Goal: Information Seeking & Learning: Learn about a topic

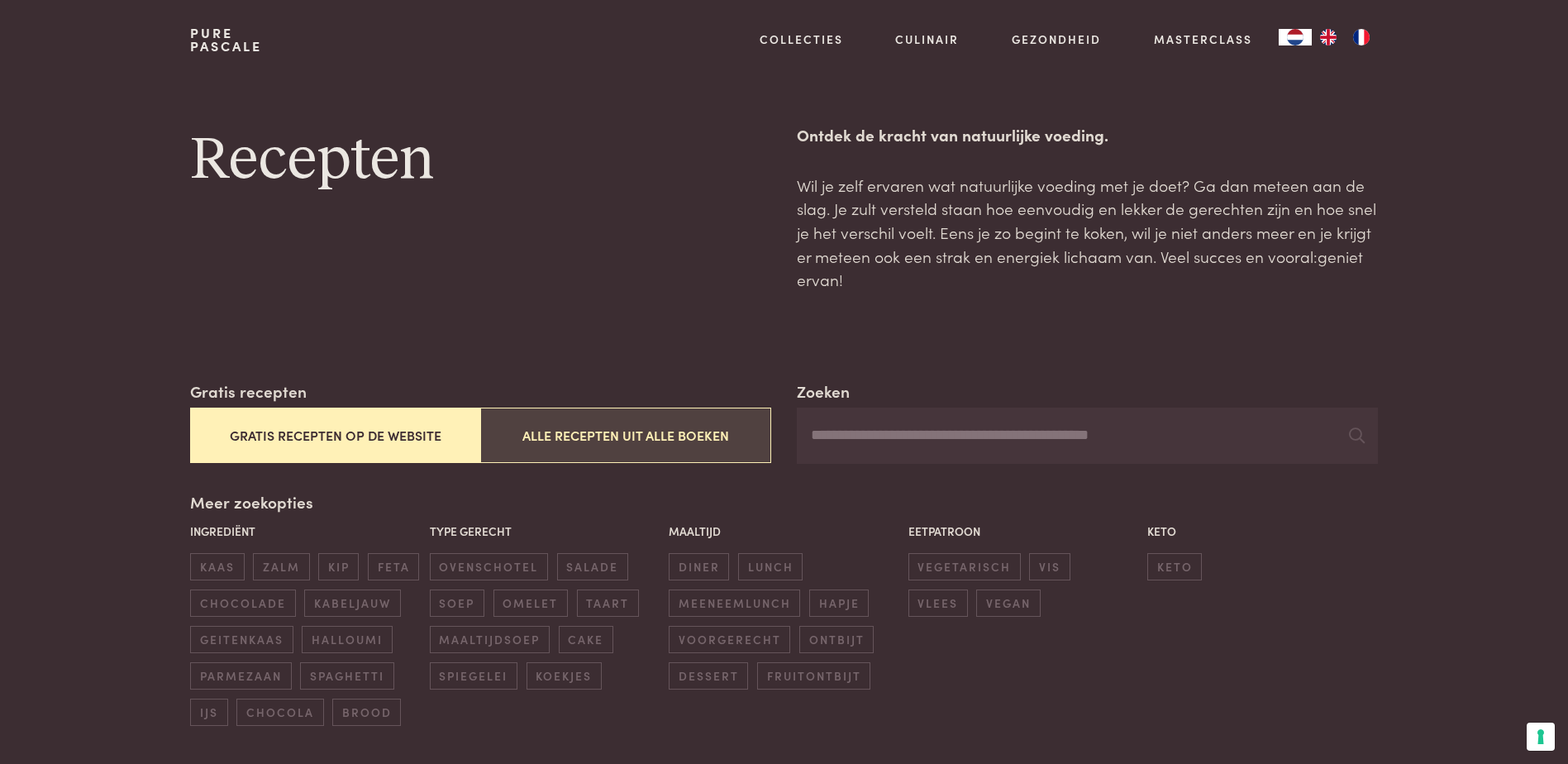
click at [610, 330] on button "Alle recepten uit alle boeken" at bounding box center [625, 435] width 290 height 56
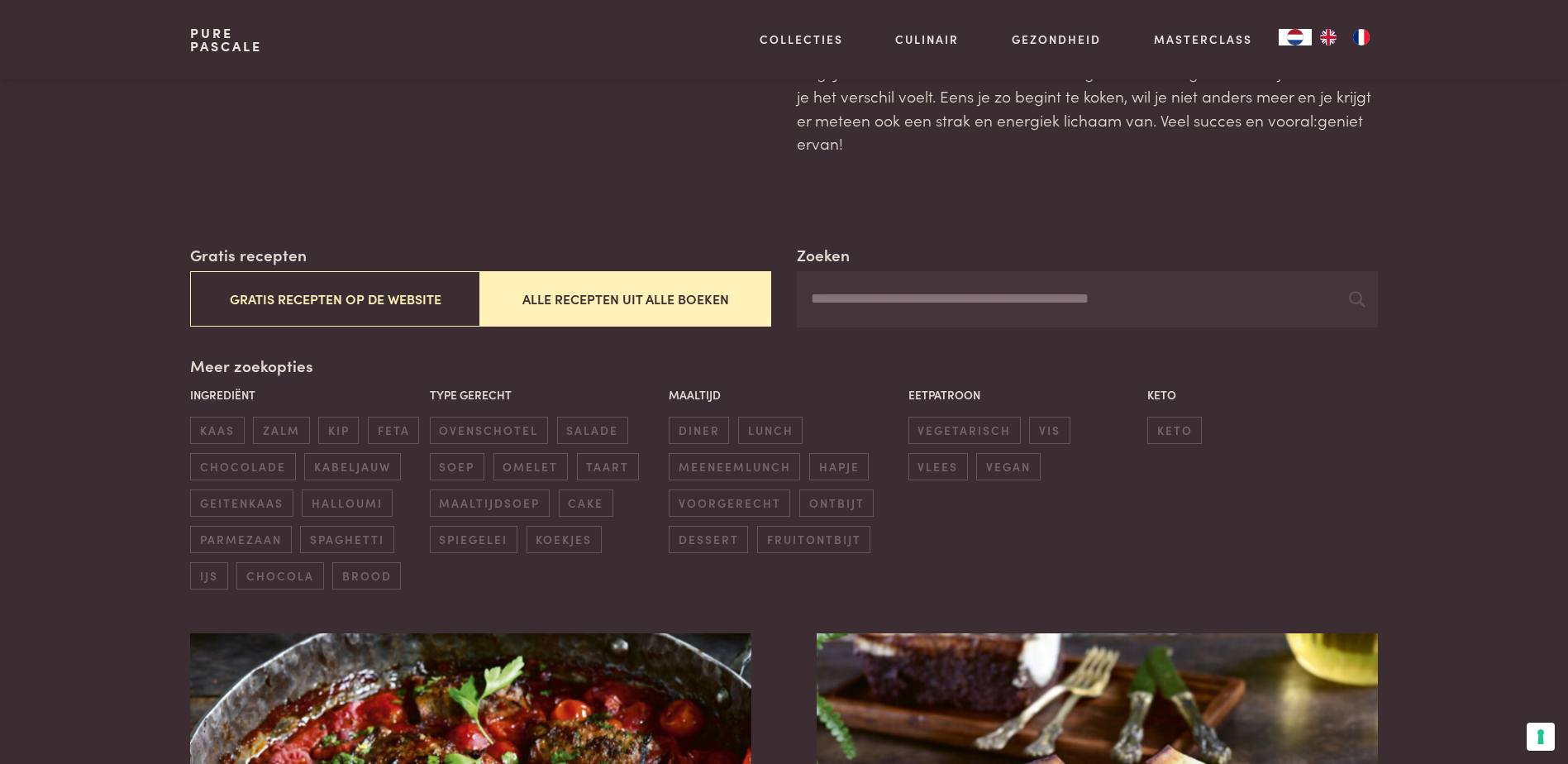
scroll to position [131, 0]
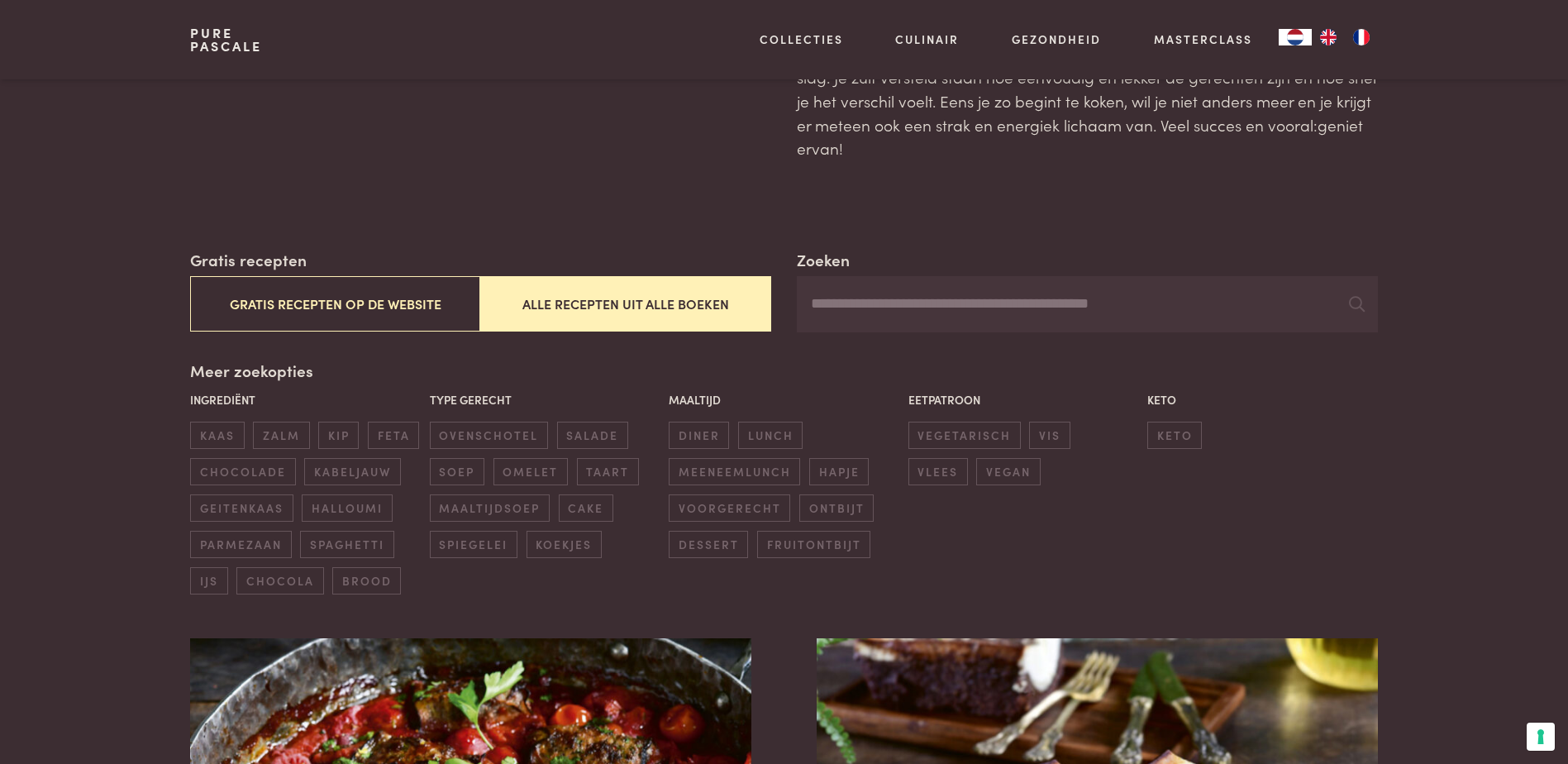
click at [771, 301] on input "Zoeken" at bounding box center [1087, 304] width 581 height 56
type input "****"
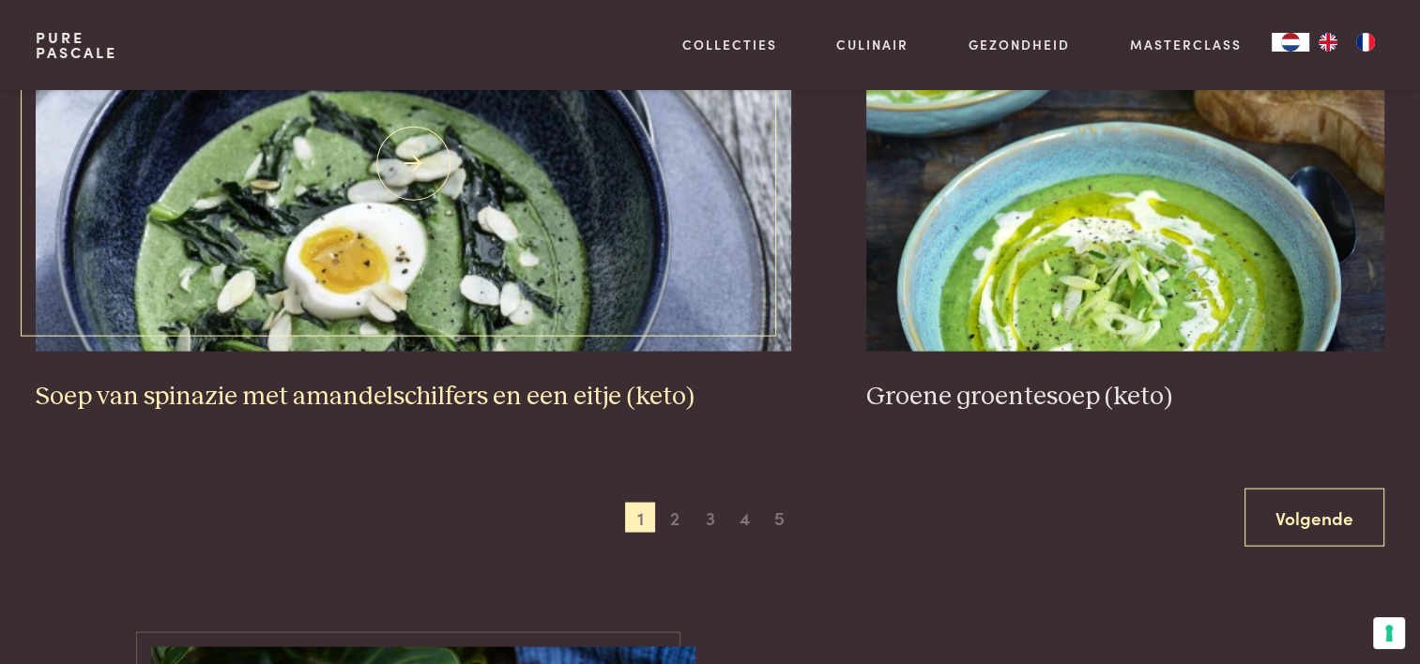
scroll to position [3528, 0]
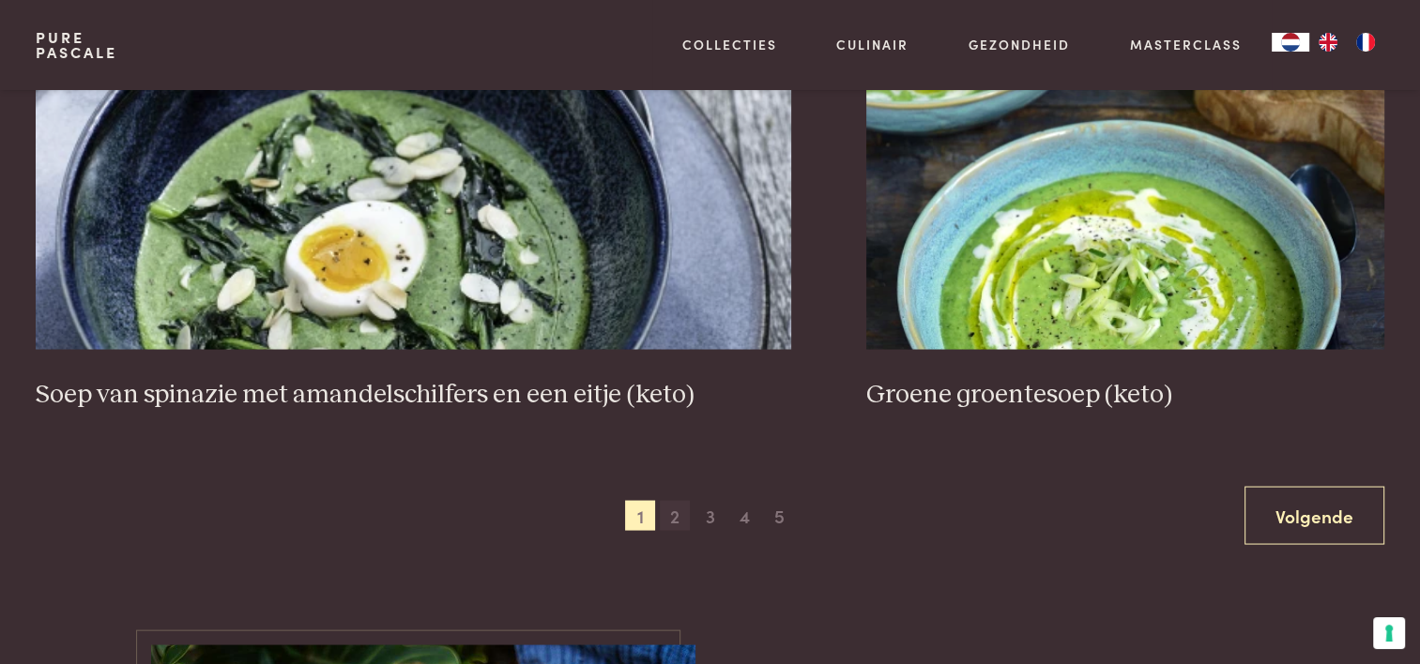
click at [676, 375] on span "2" at bounding box center [675, 515] width 30 height 30
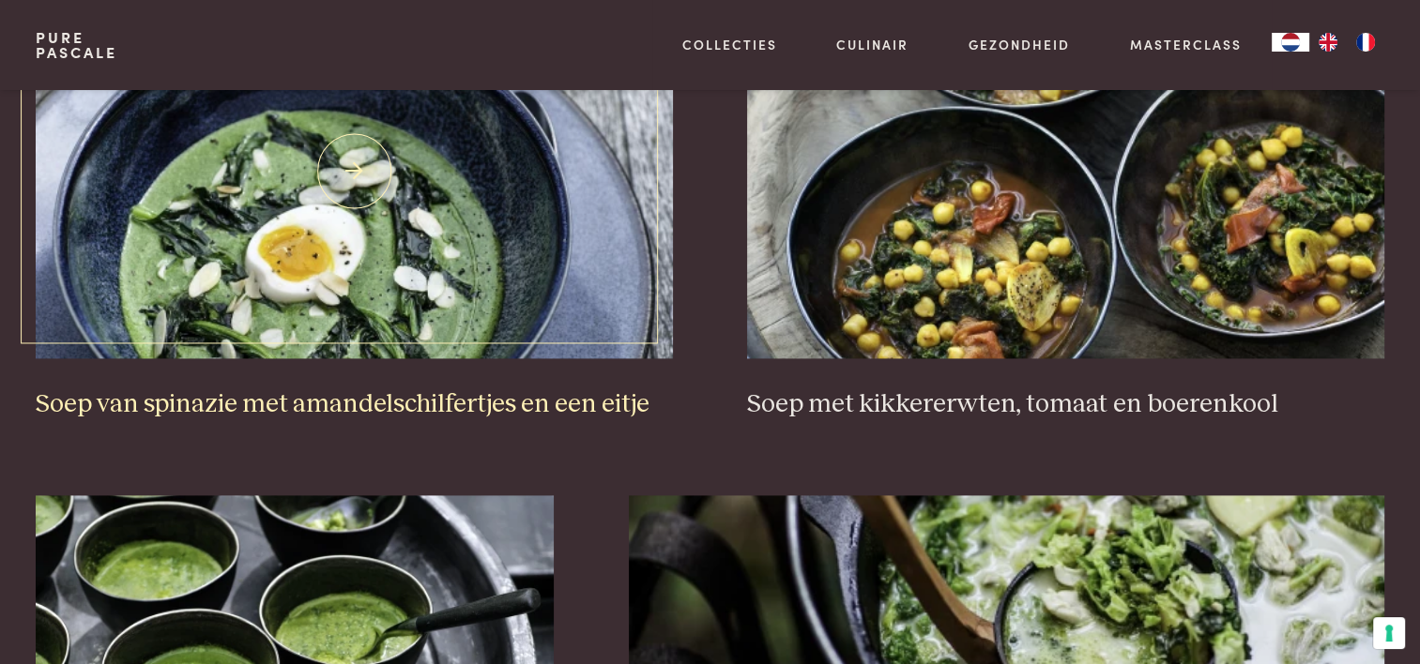
scroll to position [2402, 0]
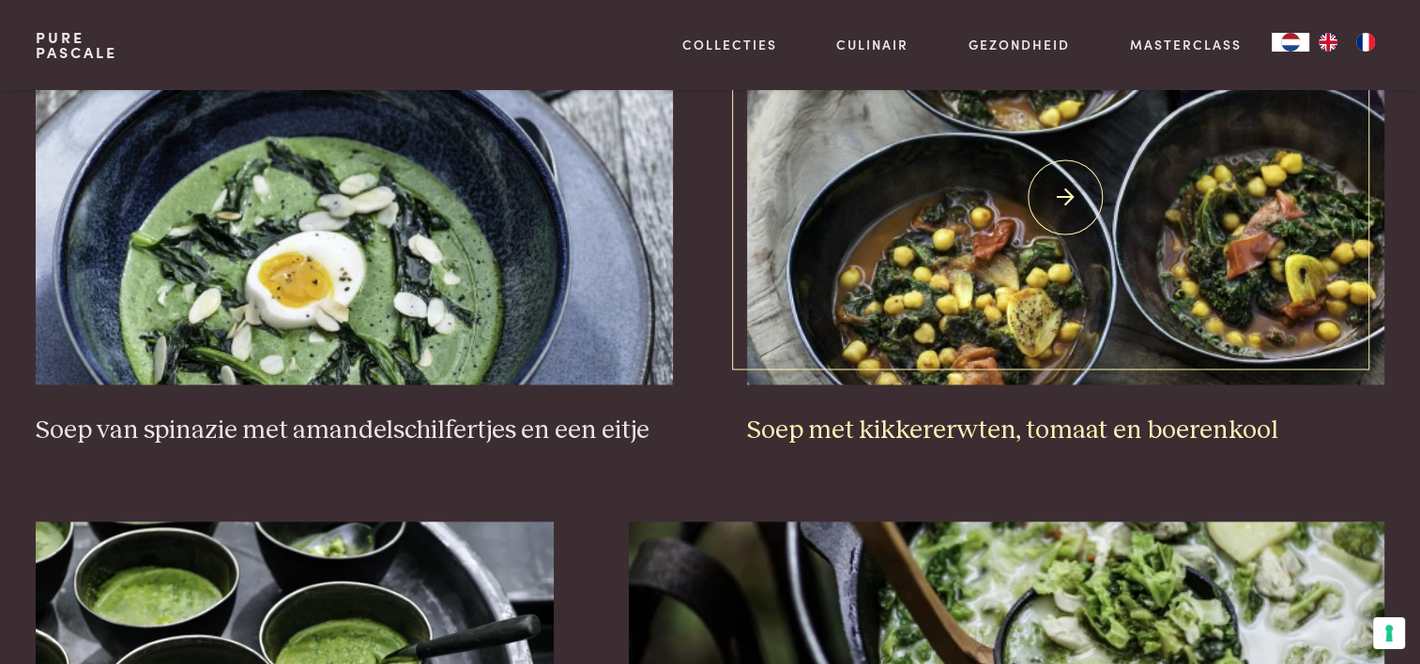
click at [868, 375] on h3 "Soep met kikkererwten, tomaat en boerenkool" at bounding box center [1065, 431] width 636 height 33
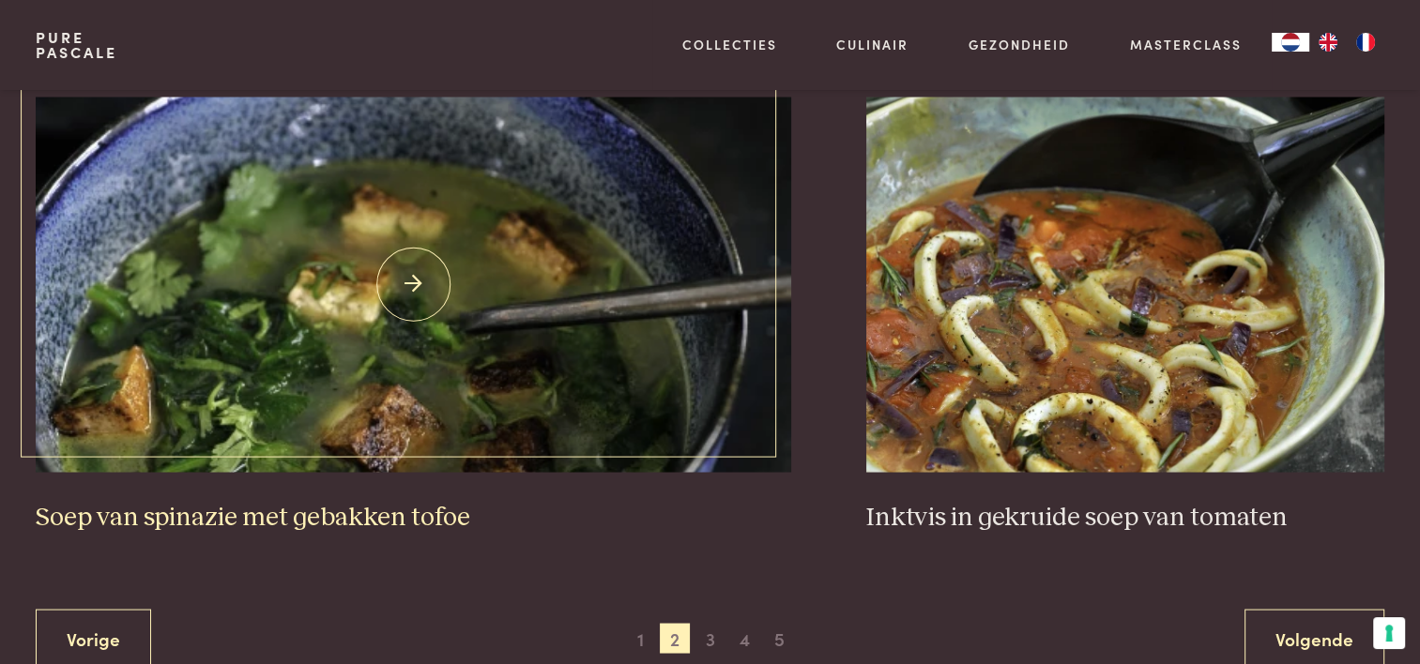
scroll to position [3434, 0]
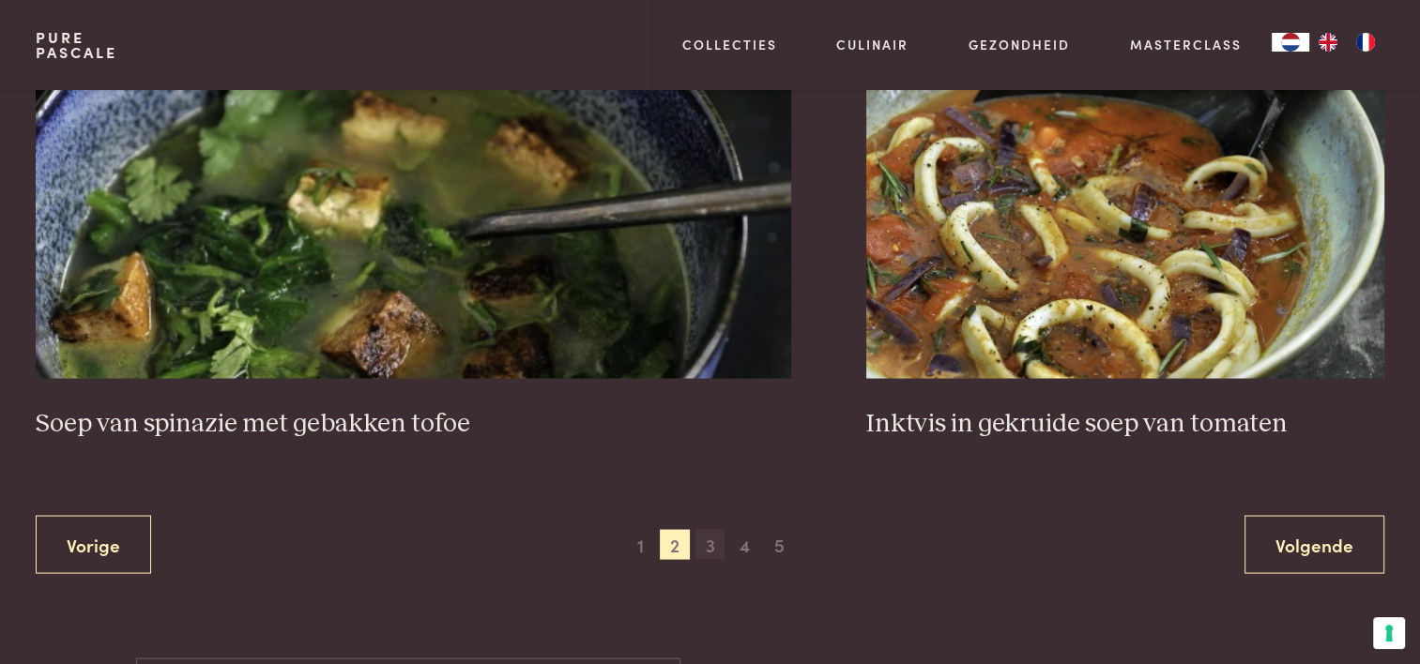
click at [705, 375] on span "3" at bounding box center [710, 544] width 30 height 30
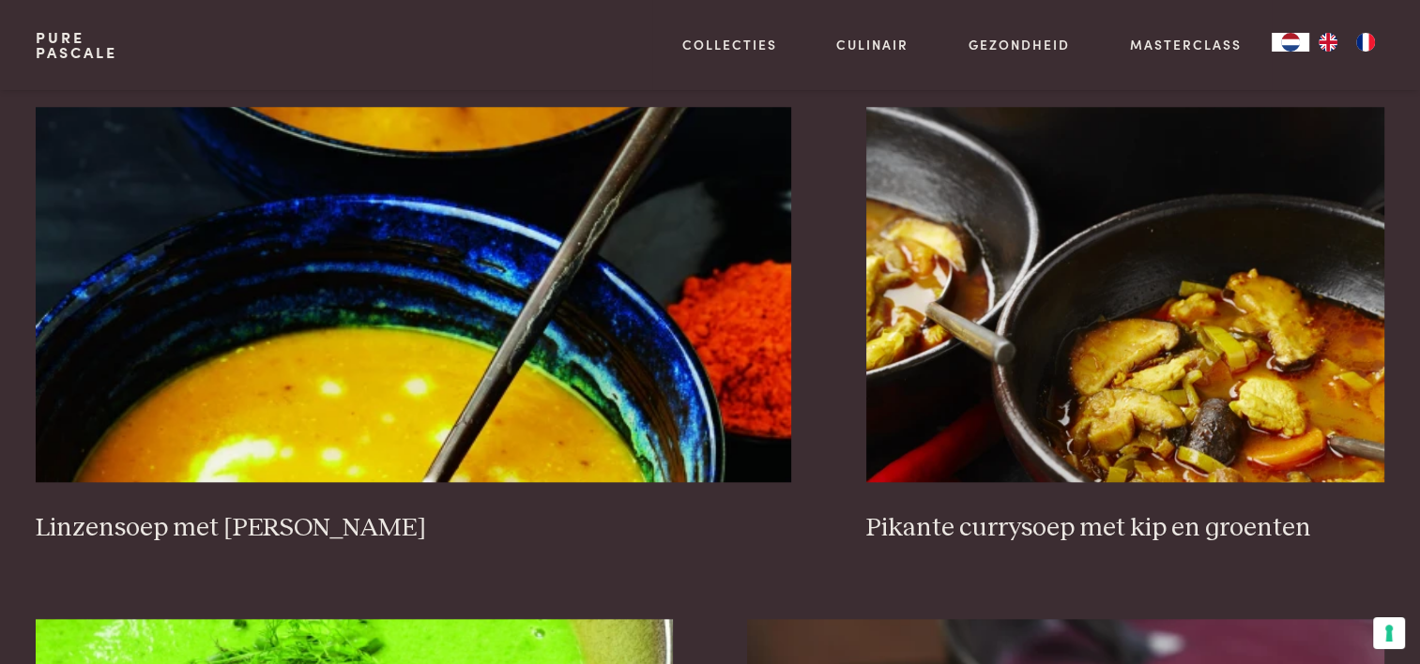
scroll to position [1932, 0]
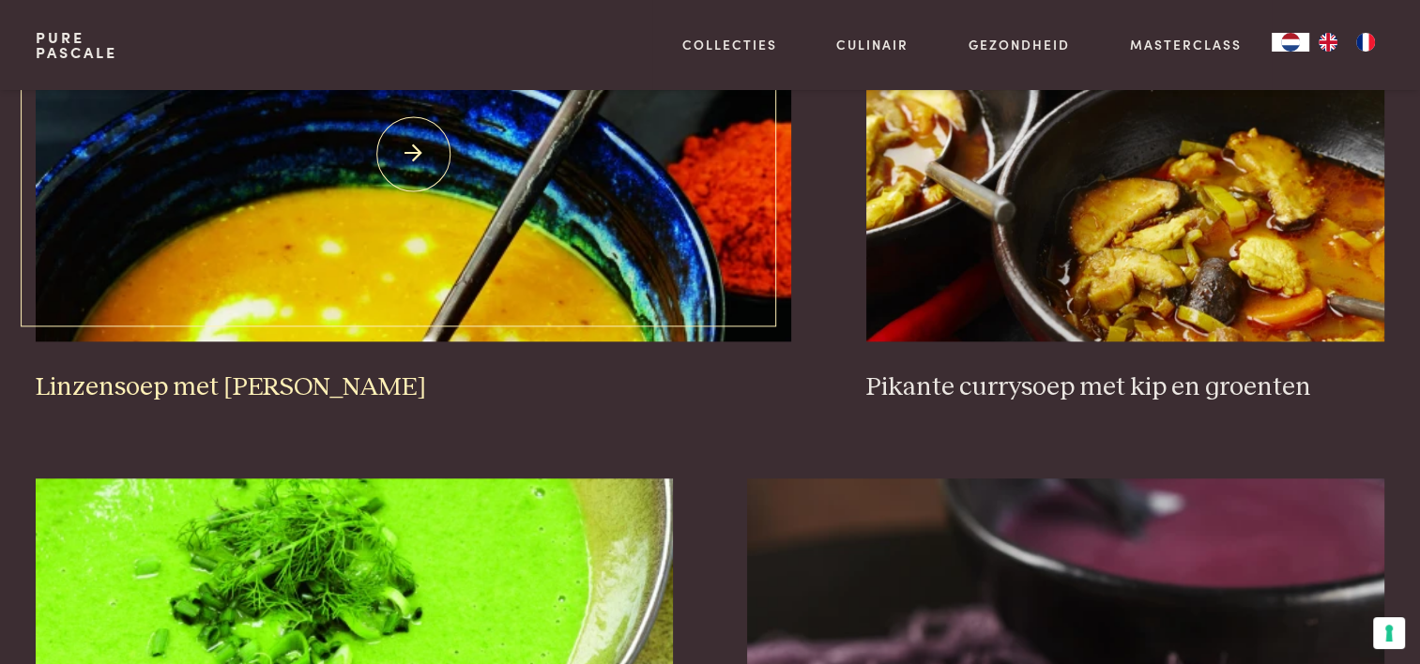
click at [308, 375] on h3 "Linzensoep met kurkuma" at bounding box center [414, 388] width 756 height 33
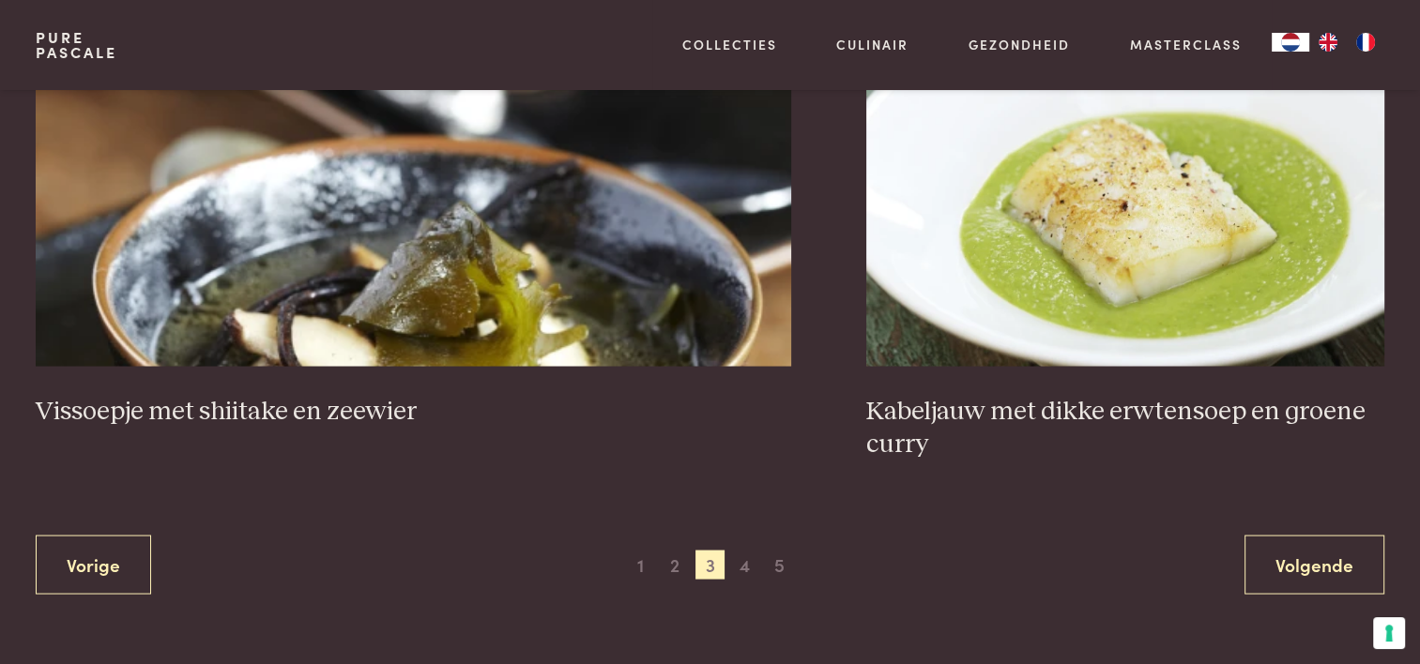
scroll to position [3528, 0]
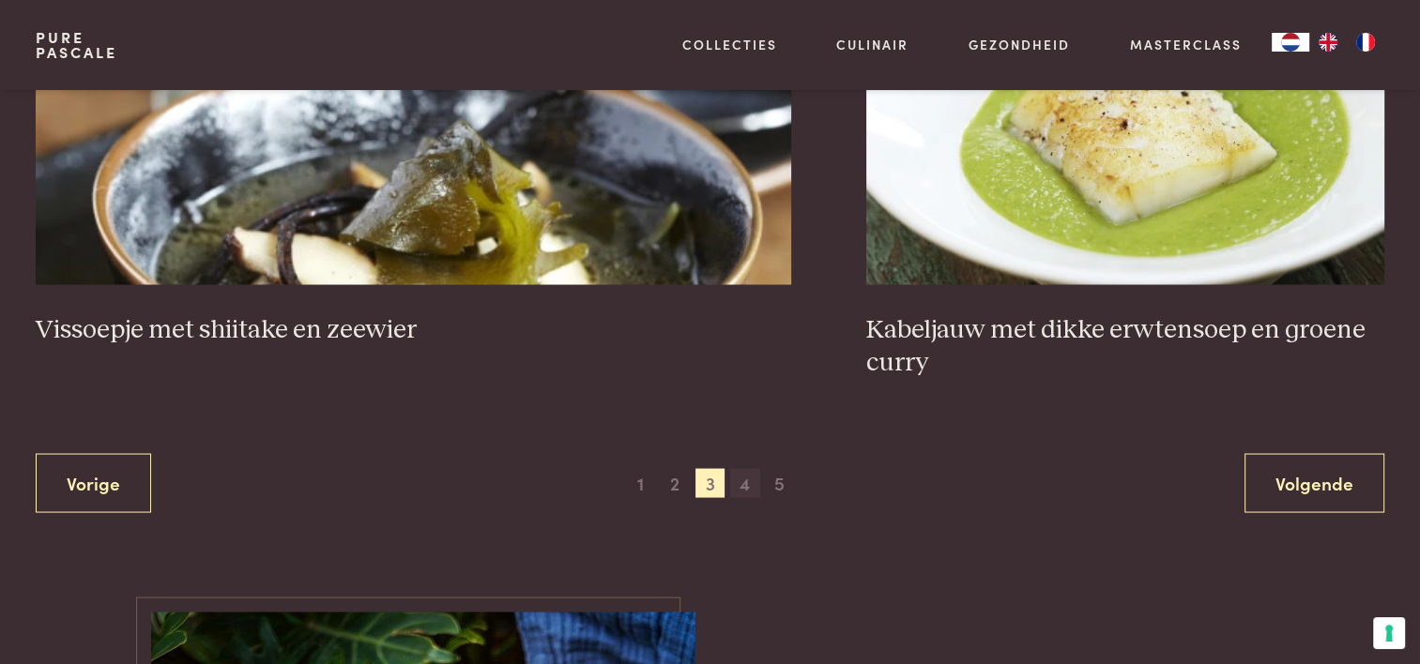
click at [741, 375] on span "4" at bounding box center [745, 483] width 30 height 30
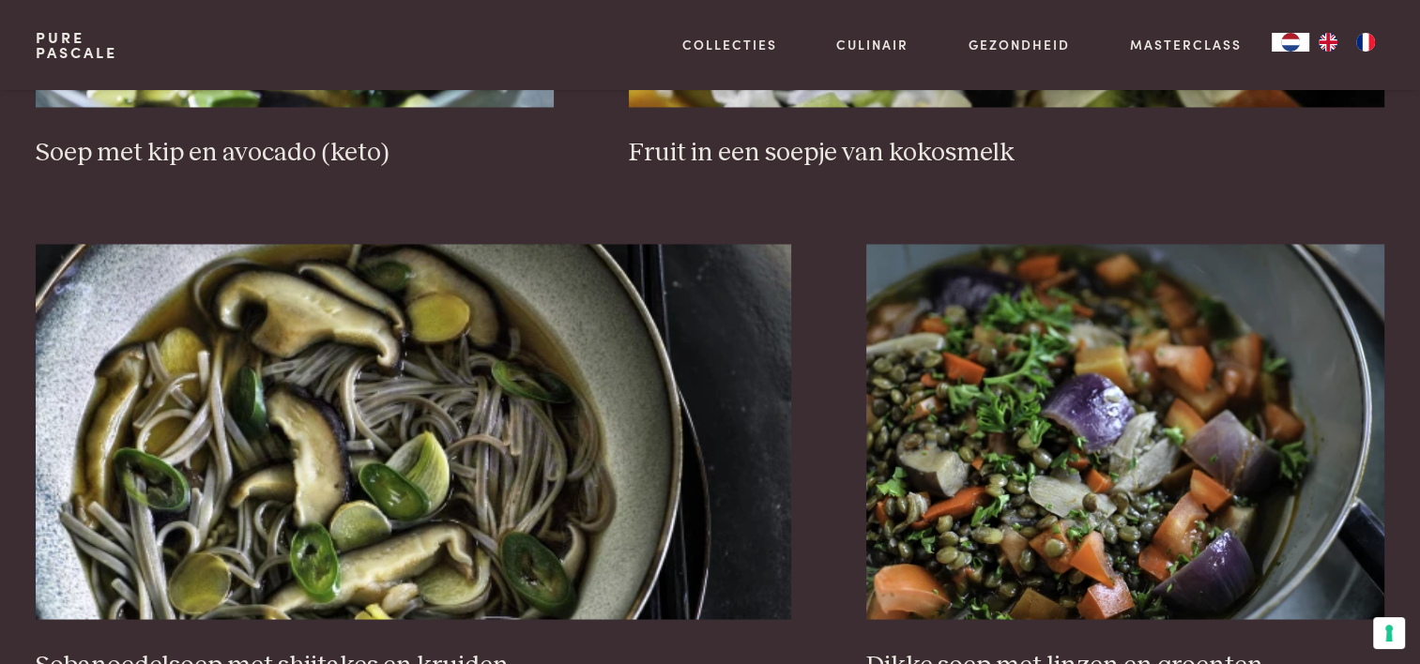
scroll to position [3434, 0]
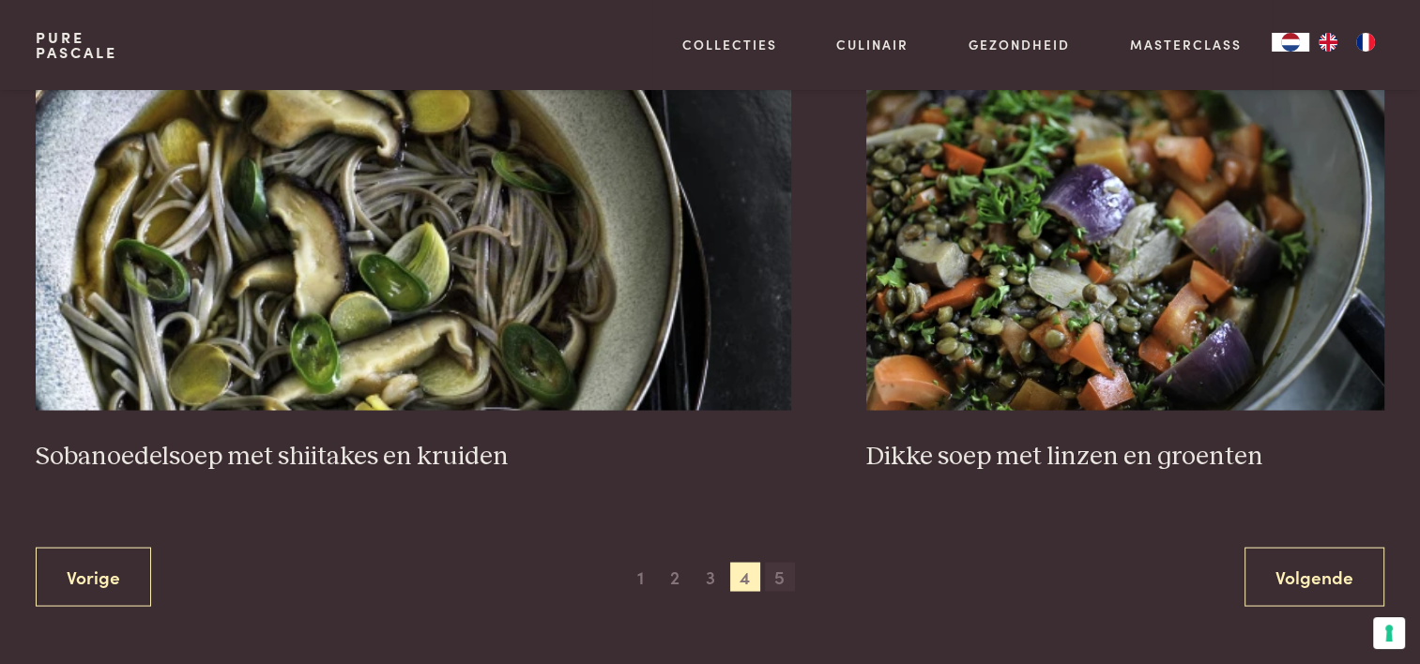
click at [787, 375] on span "5" at bounding box center [780, 577] width 30 height 30
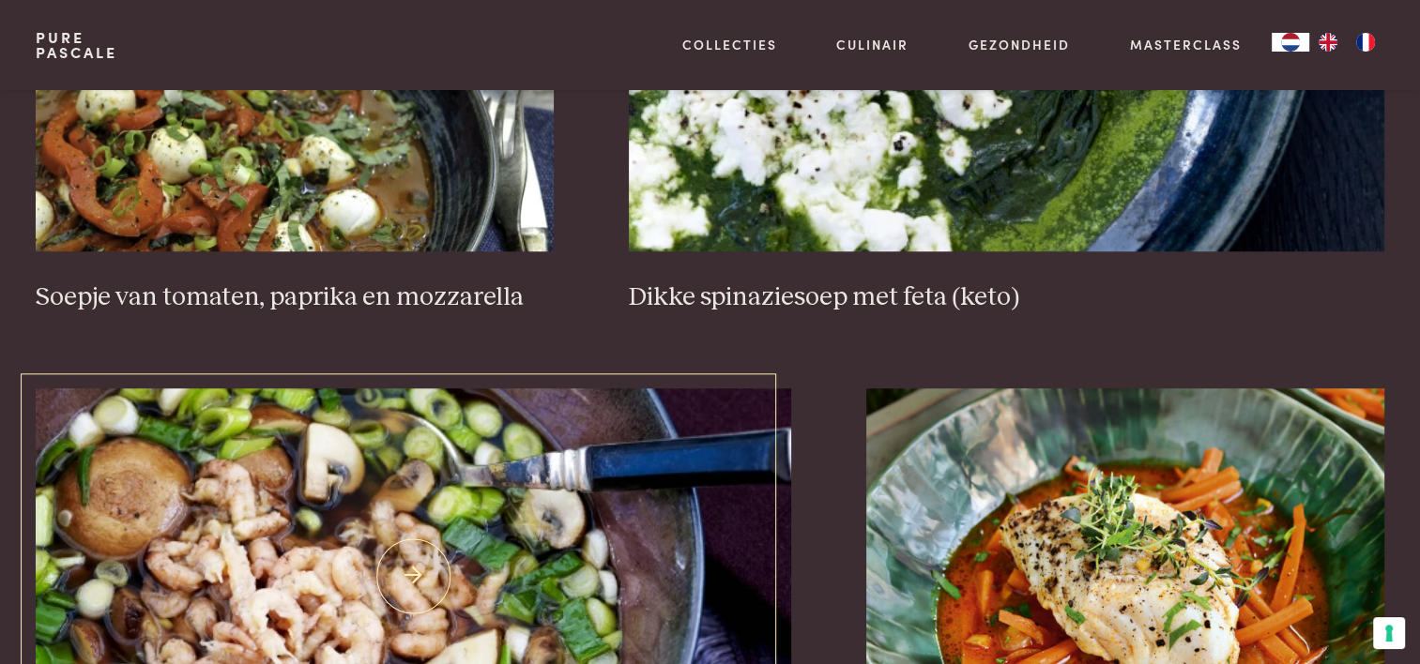
scroll to position [1369, 0]
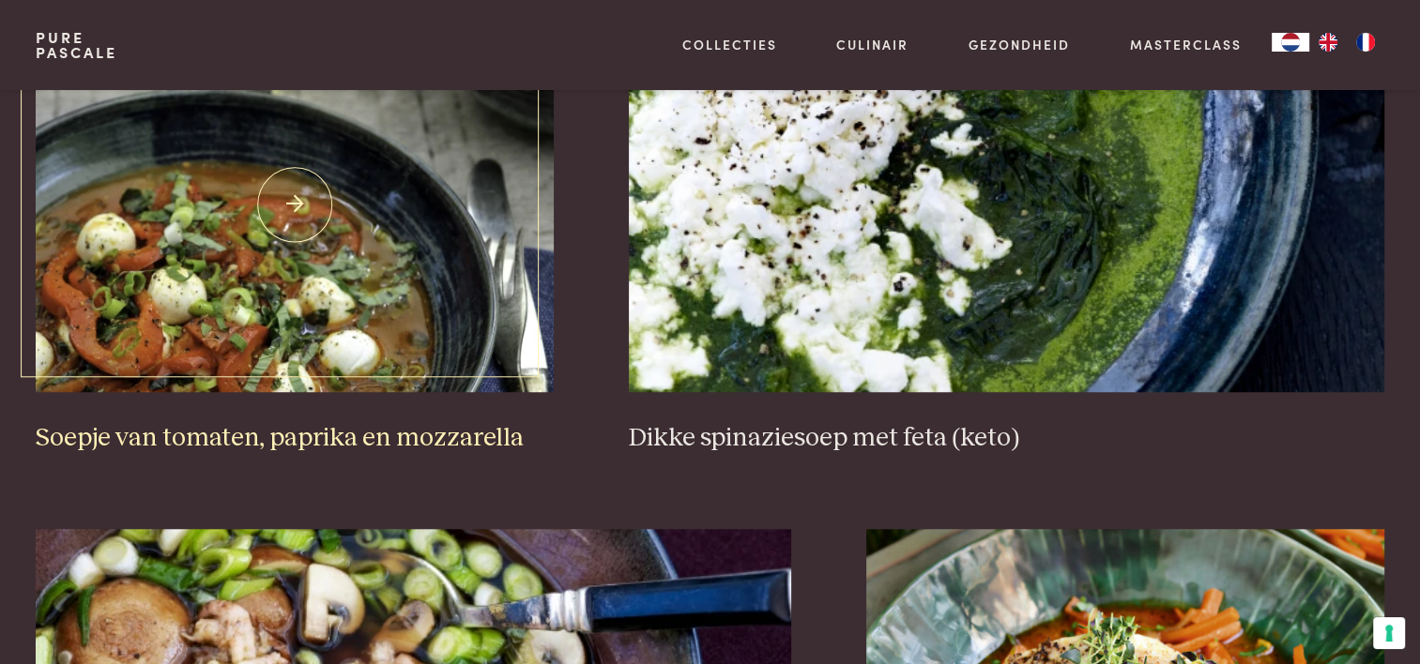
click at [364, 375] on h3 "Soepje van tomaten, paprika en mozzarella" at bounding box center [295, 438] width 518 height 33
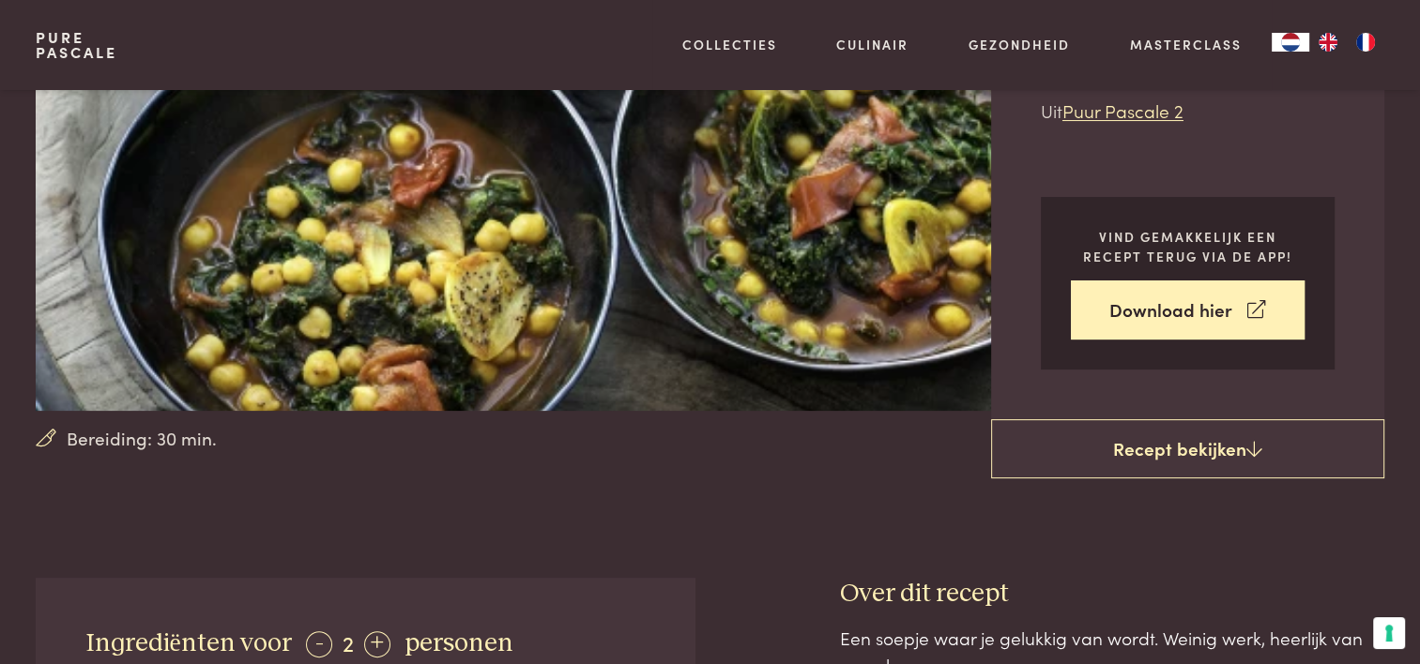
scroll to position [657, 0]
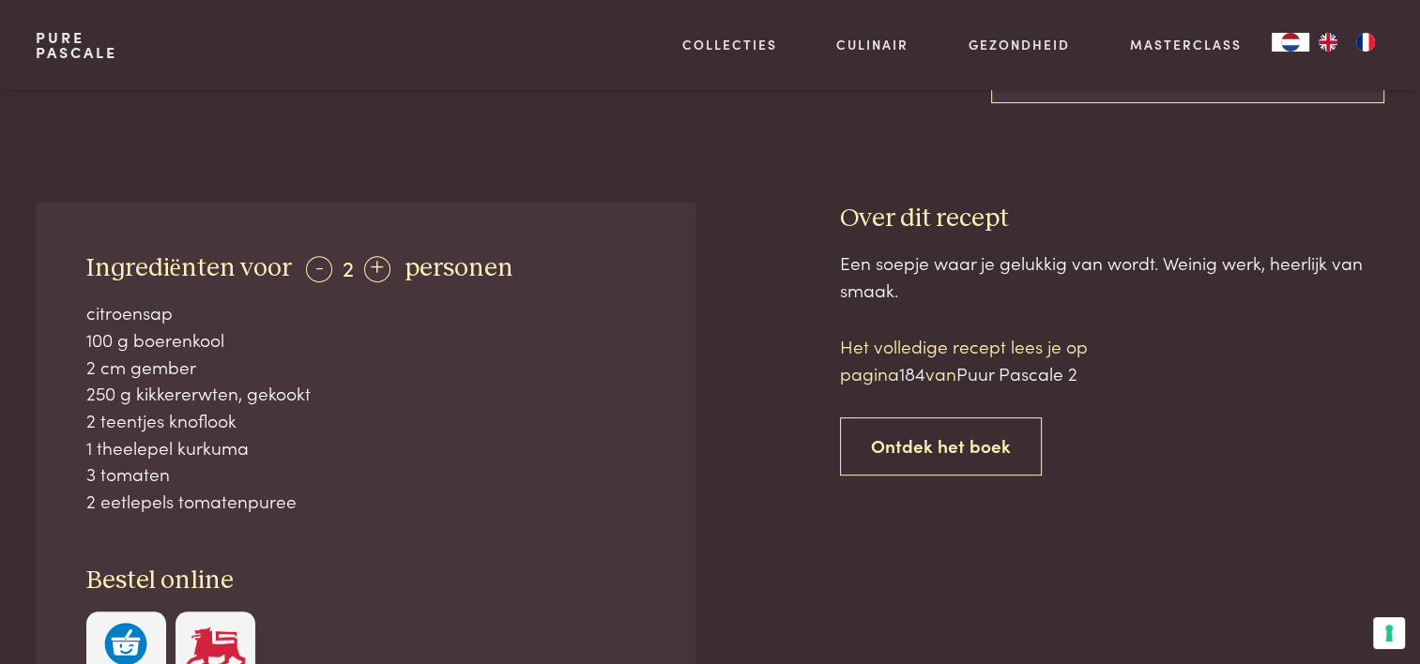
drag, startPoint x: 284, startPoint y: 510, endPoint x: 71, endPoint y: 361, distance: 259.6
click at [71, 361] on div "Ingrediënten voor - 2 + personen citroensap 100 g boerenkool 2 cm gember 250 g …" at bounding box center [365, 473] width 659 height 540
drag, startPoint x: 71, startPoint y: 361, endPoint x: 229, endPoint y: 450, distance: 181.1
click at [229, 450] on div "1 theelepel kurkuma" at bounding box center [365, 448] width 559 height 27
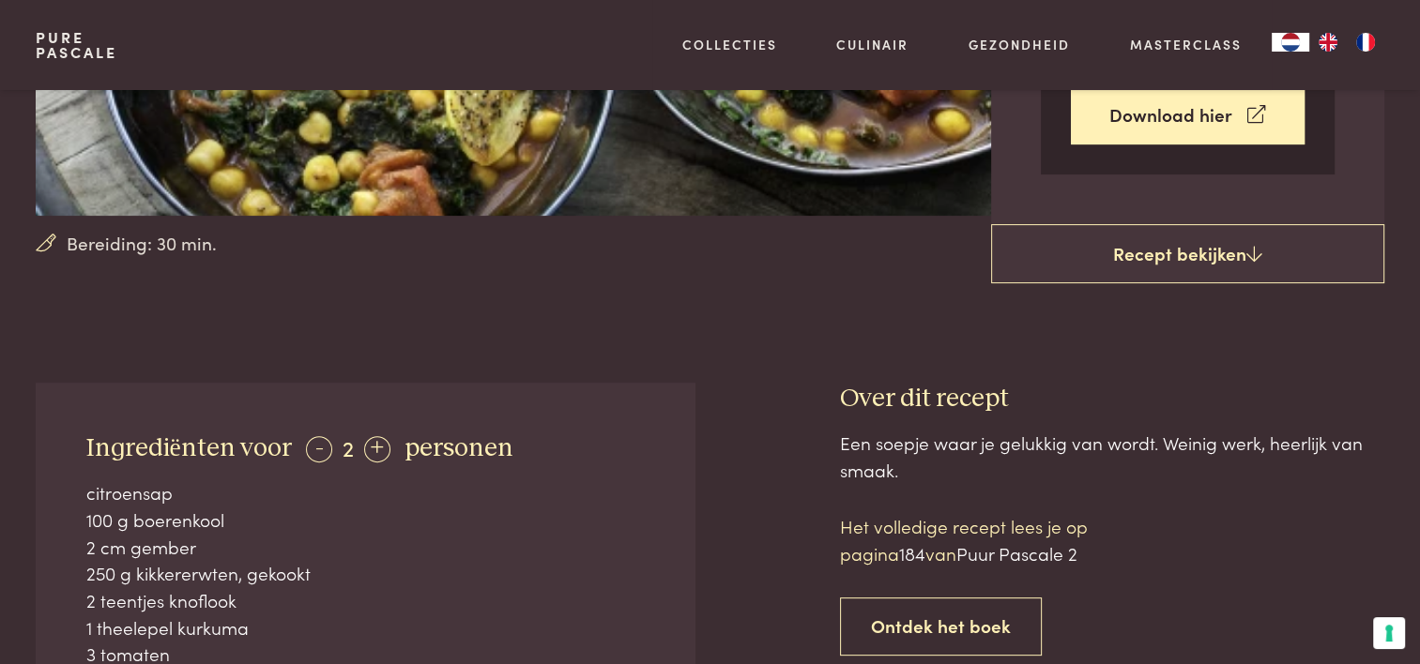
scroll to position [282, 0]
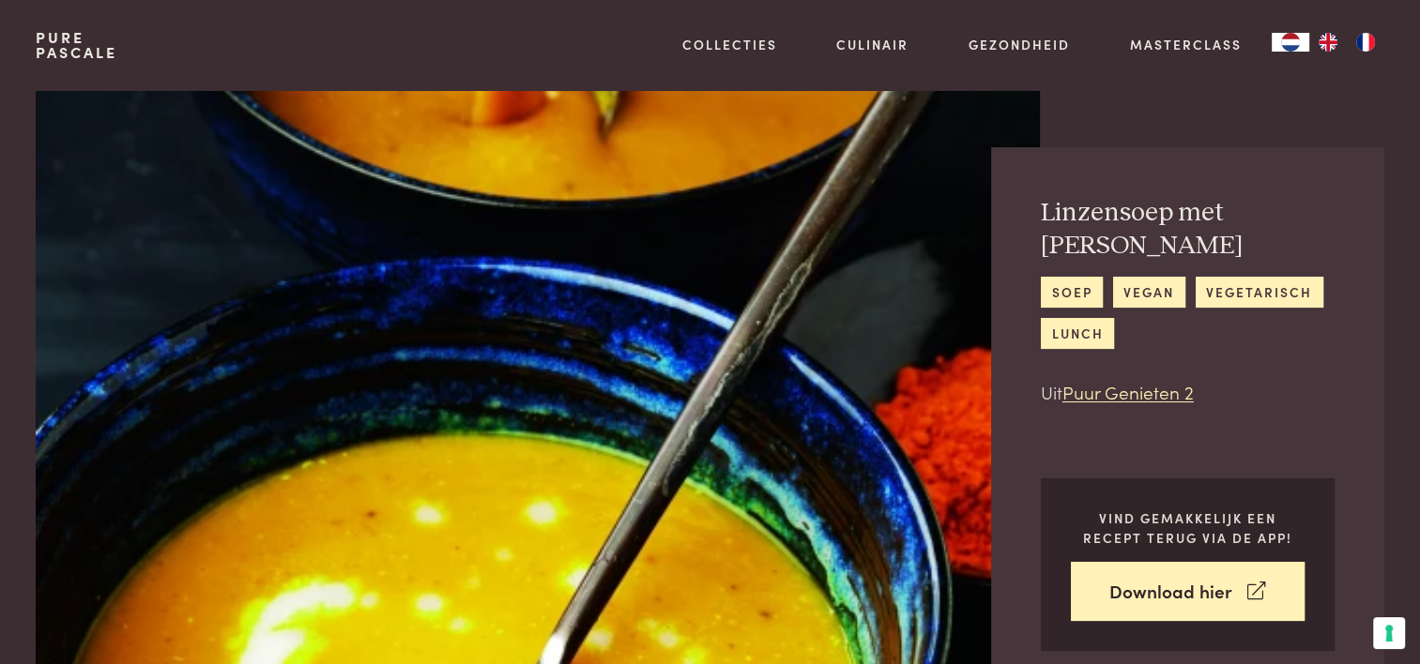
scroll to position [469, 0]
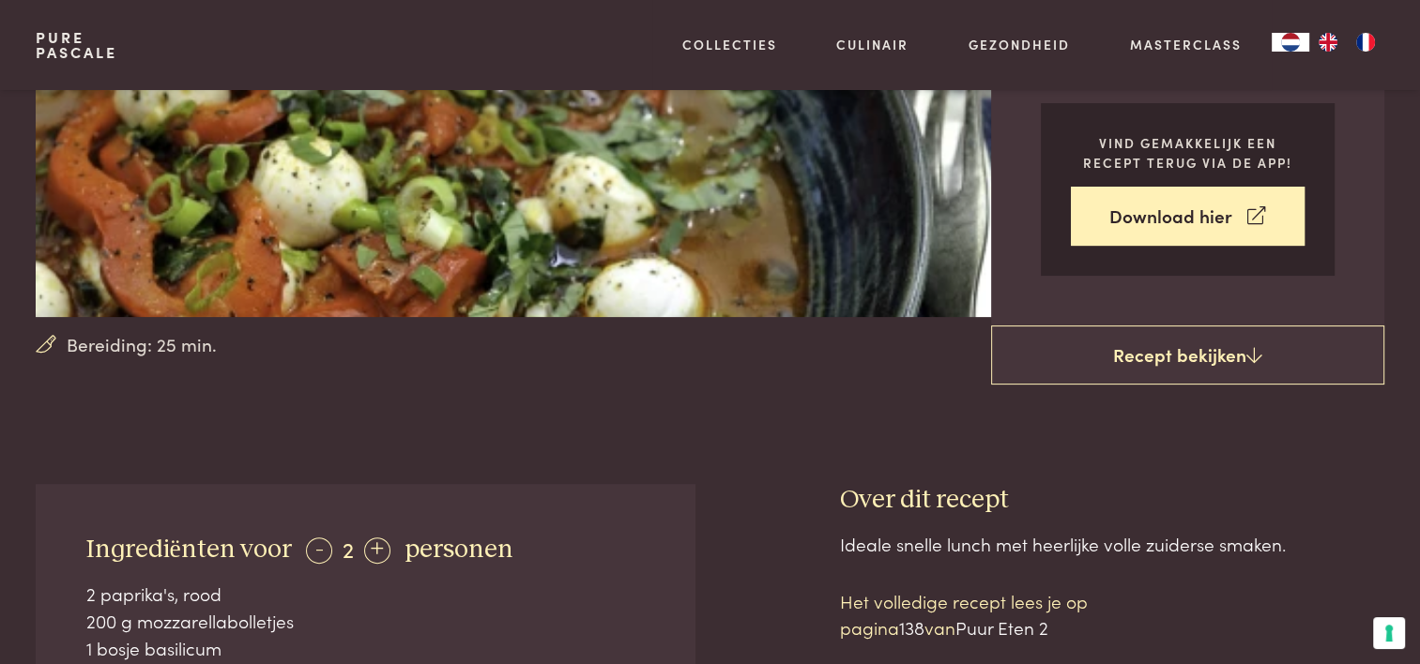
scroll to position [751, 0]
